Goal: Navigation & Orientation: Find specific page/section

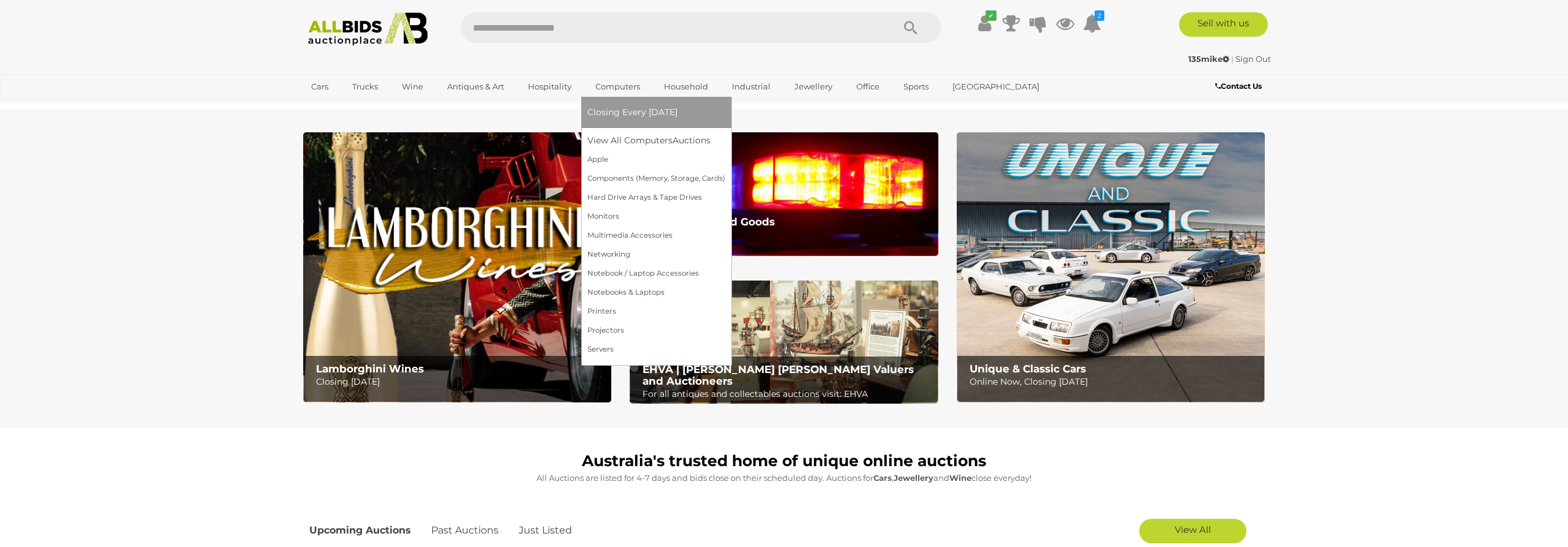
click at [606, 86] on link "Computers" at bounding box center [618, 87] width 61 height 21
click at [626, 141] on link "View All Computers Auctions" at bounding box center [656, 140] width 138 height 19
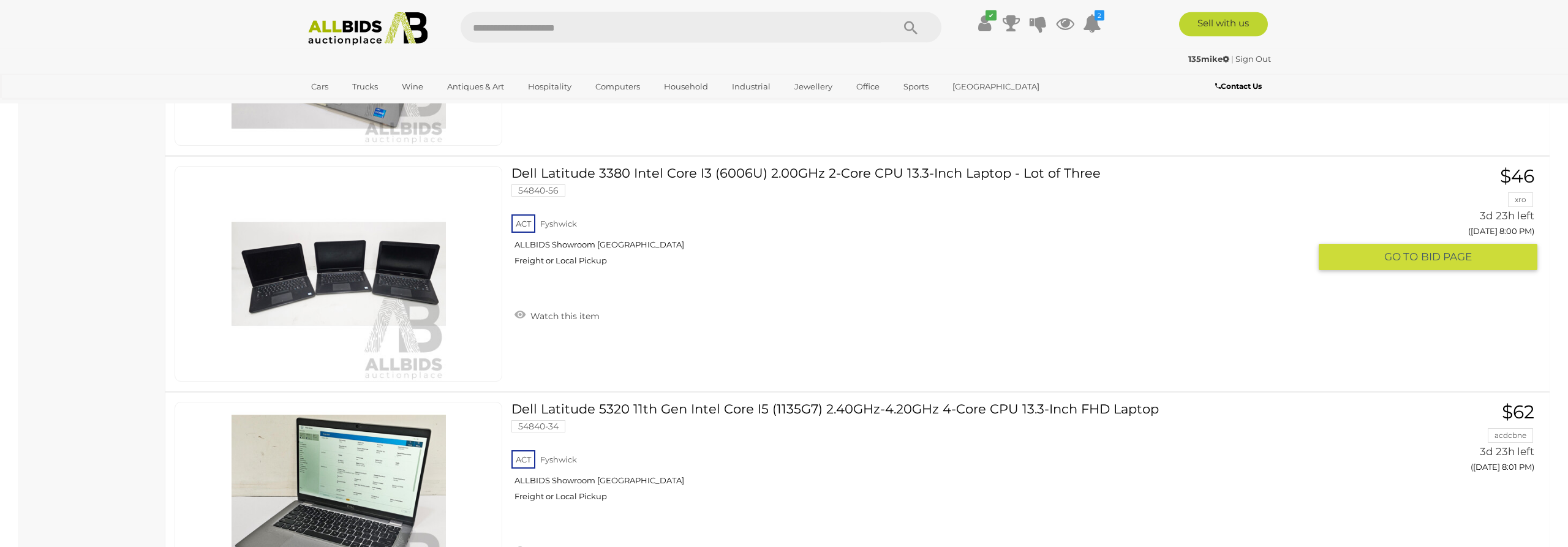
scroll to position [8560, 0]
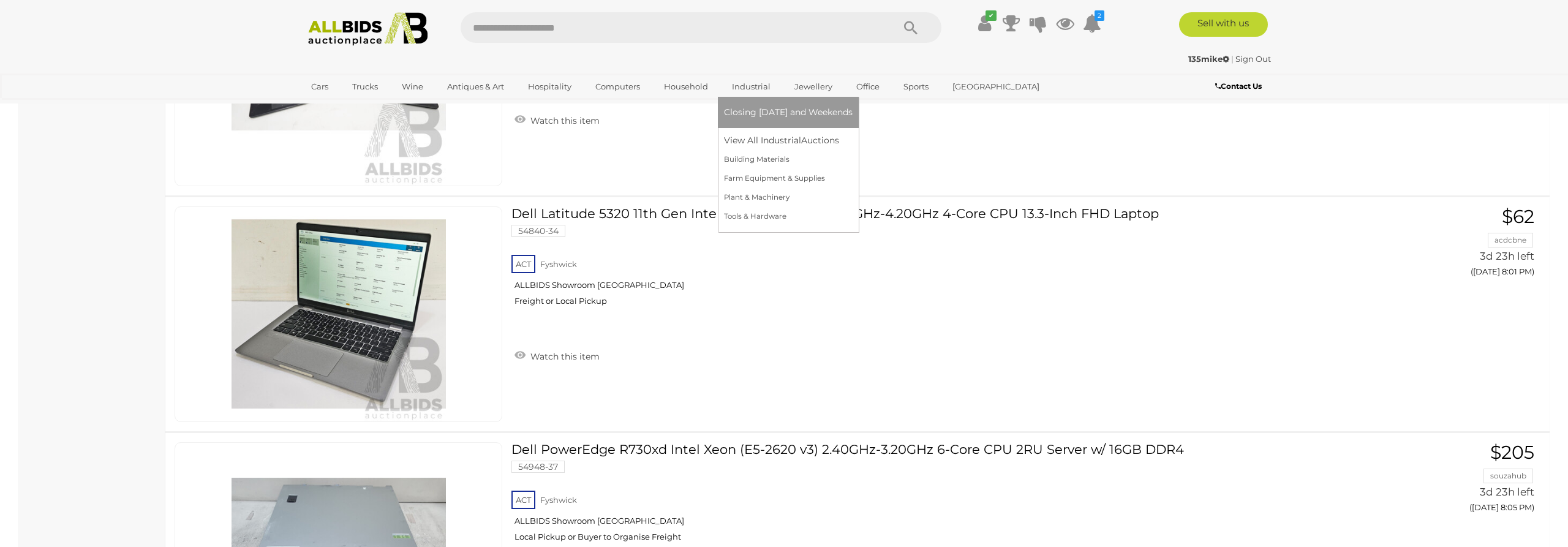
click at [759, 82] on link "Industrial" at bounding box center [751, 87] width 54 height 21
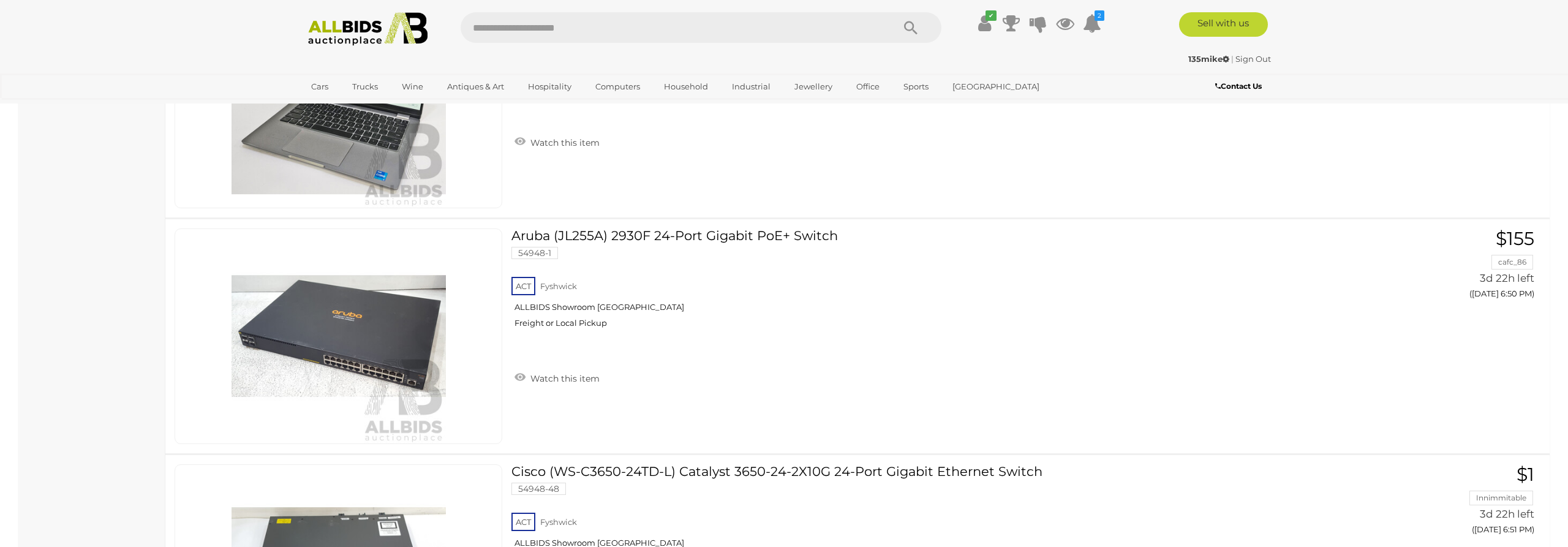
scroll to position [1250, 0]
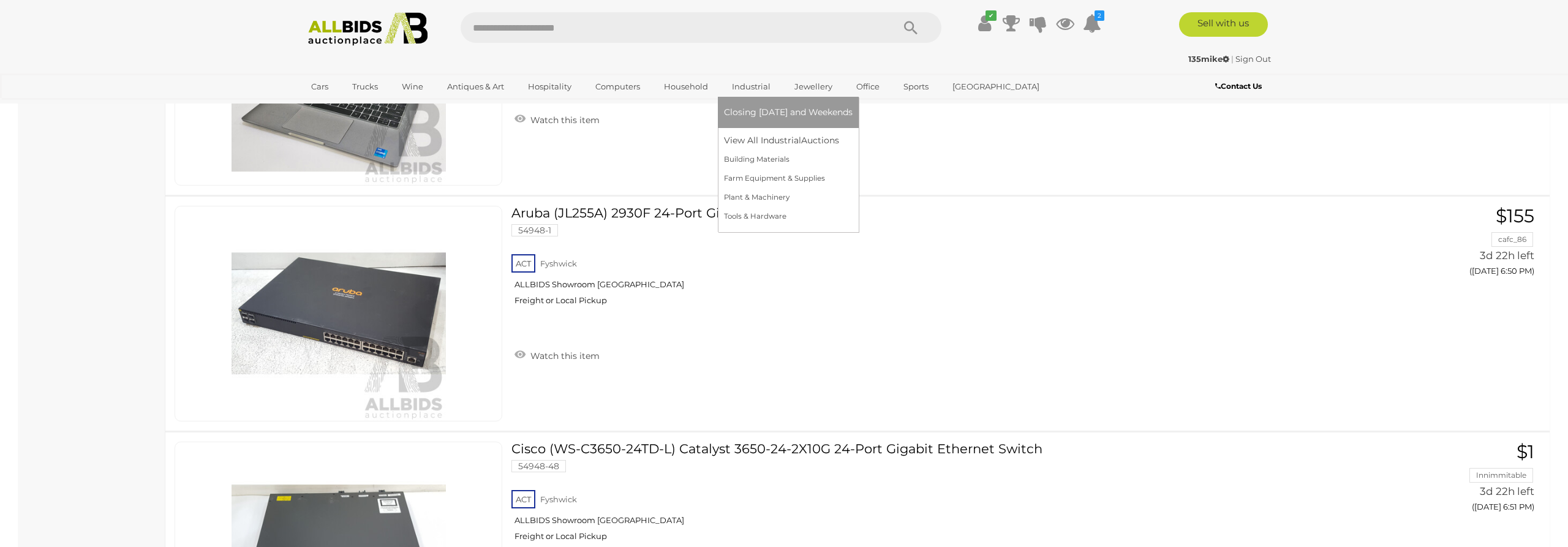
click at [747, 90] on link "Industrial" at bounding box center [751, 87] width 54 height 21
click at [733, 142] on link "View All Industrial Auctions" at bounding box center [789, 140] width 129 height 19
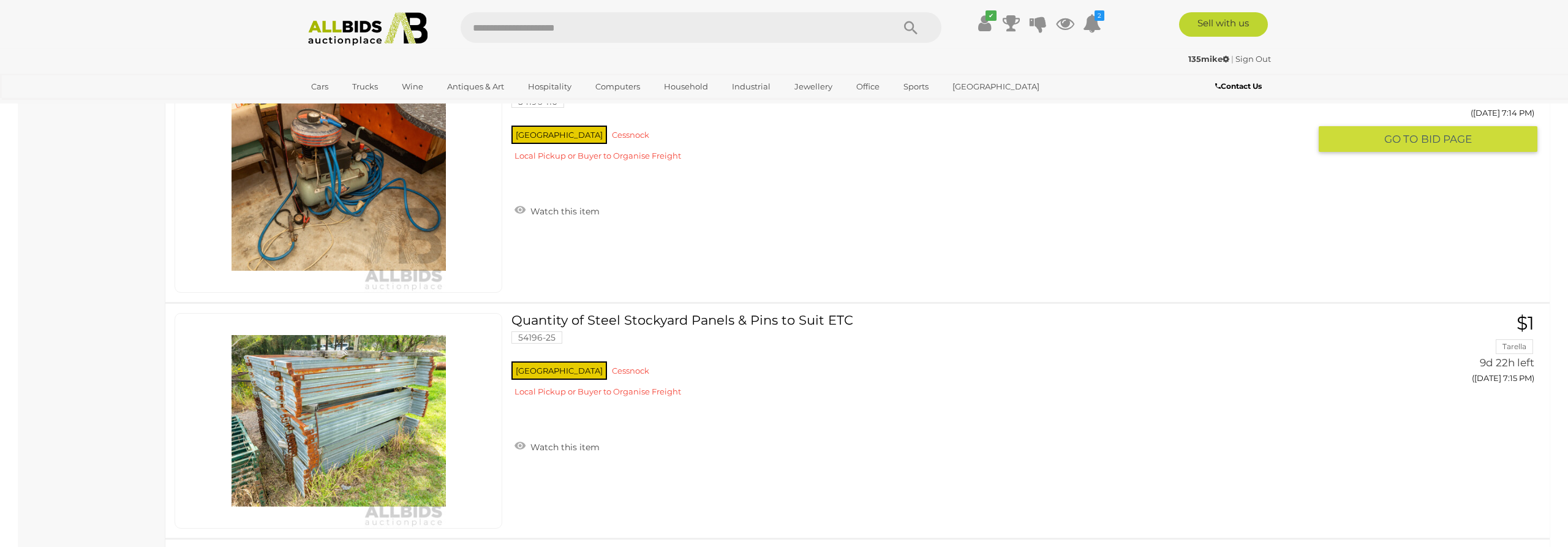
scroll to position [11310, 0]
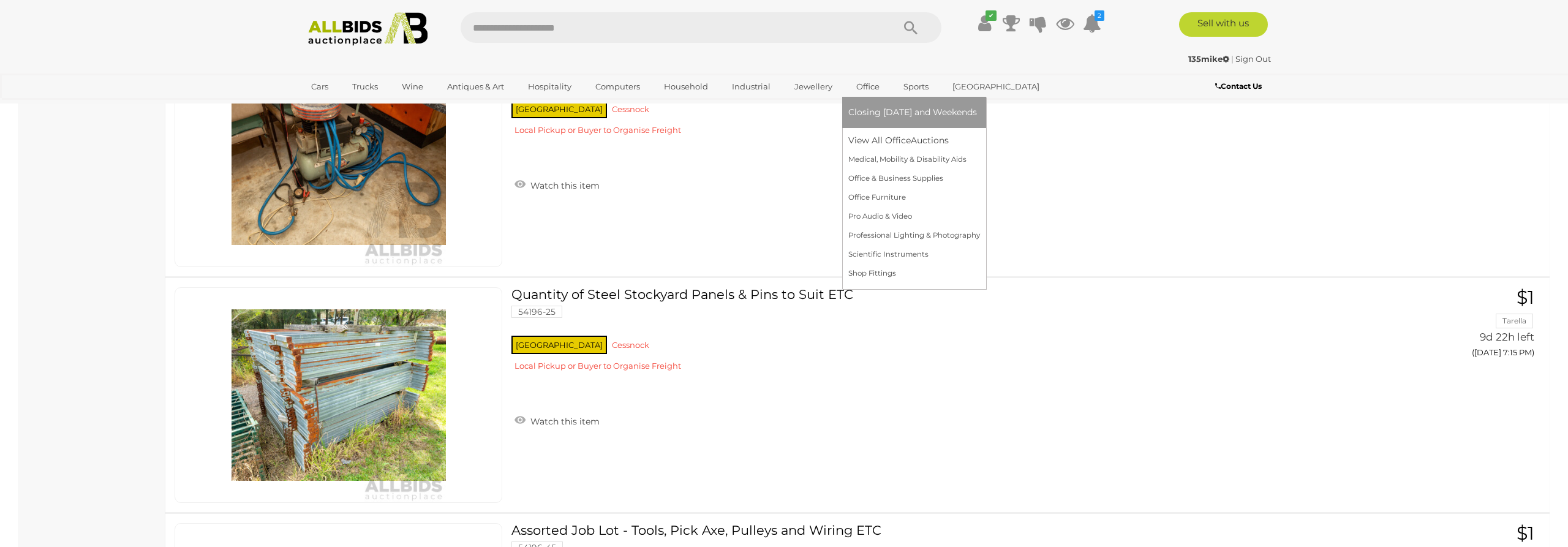
click at [858, 86] on link "Office" at bounding box center [868, 87] width 40 height 21
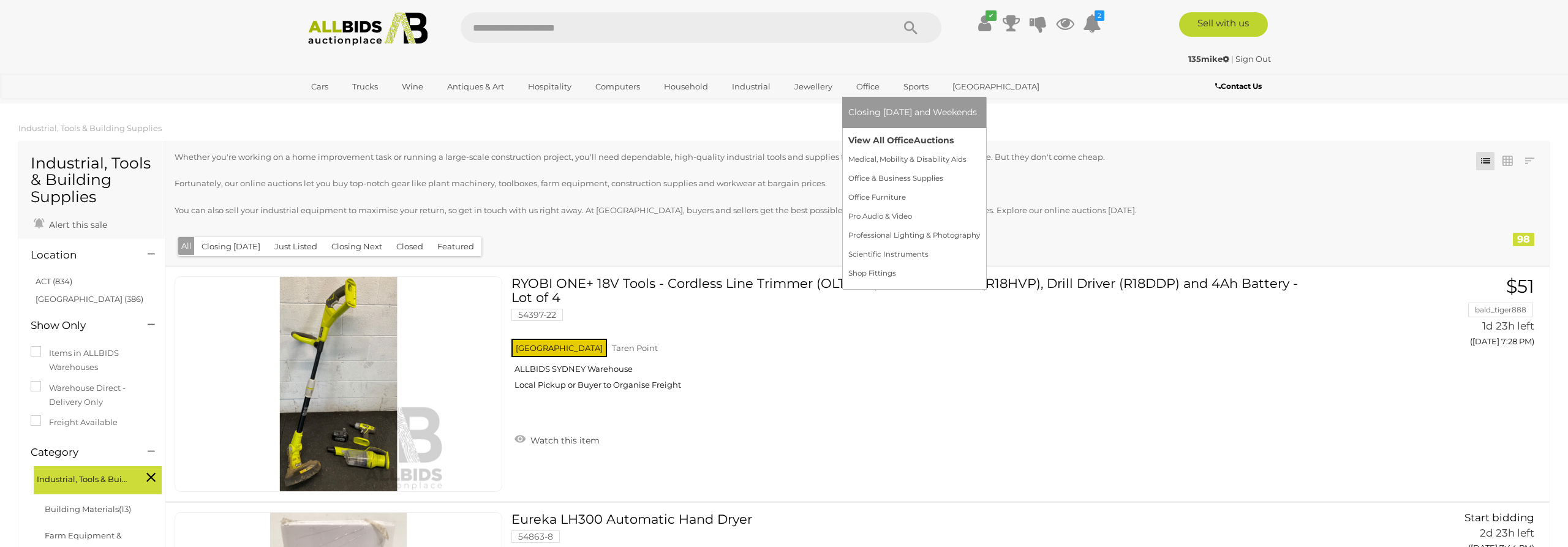
click at [886, 140] on link "View All Office Auctions" at bounding box center [913, 140] width 132 height 19
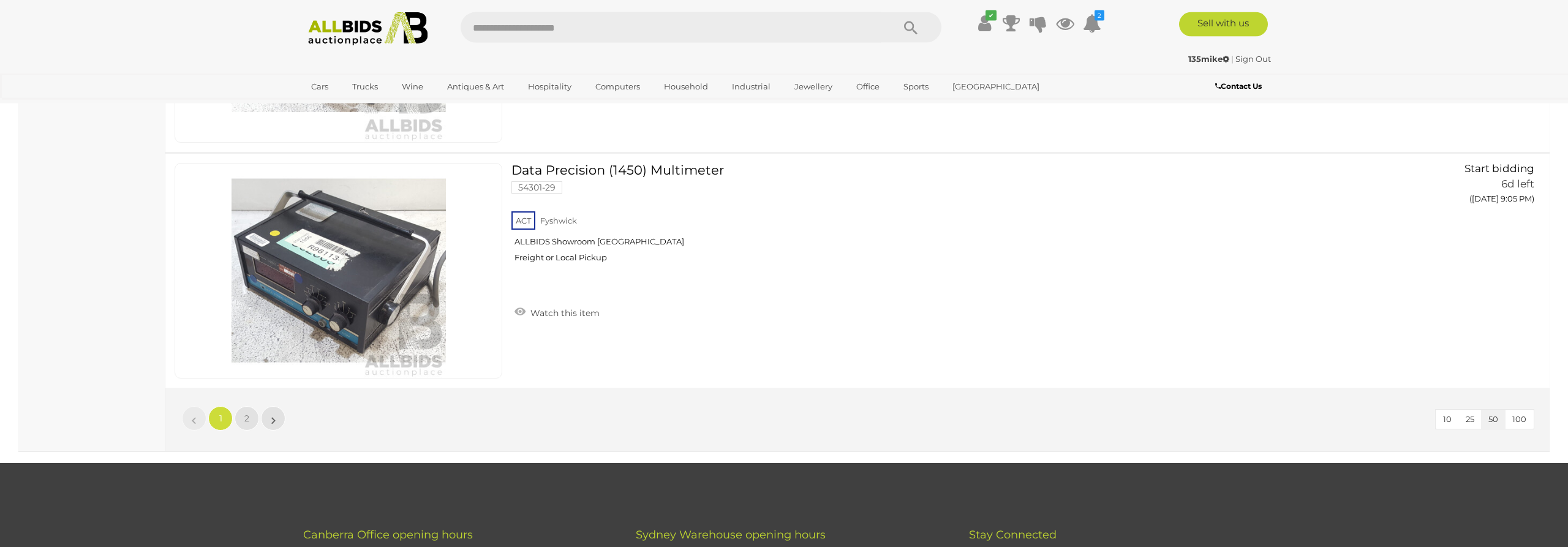
scroll to position [11684, 0]
